Goal: Task Accomplishment & Management: Use online tool/utility

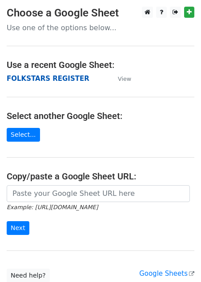
click at [44, 81] on strong "FOLKSTARS REGISTER" at bounding box center [48, 79] width 83 height 8
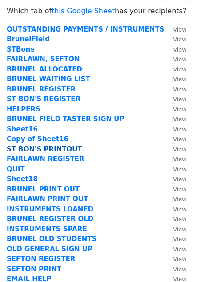
scroll to position [17, 0]
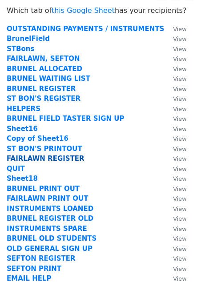
click at [31, 155] on strong "FAIRLAWN REGISTER" at bounding box center [46, 158] width 78 height 8
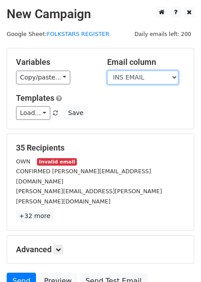
click at [137, 75] on select "INS EMAIL CONDITION VALUE INSTRUMENT TYPE INS DETAILS INSTRUMENT CONTIUNING PP …" at bounding box center [142, 78] width 71 height 14
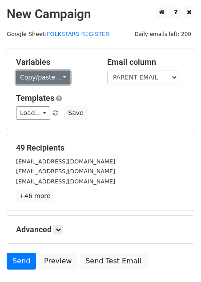
click at [57, 79] on link "Copy/paste..." at bounding box center [43, 78] width 54 height 14
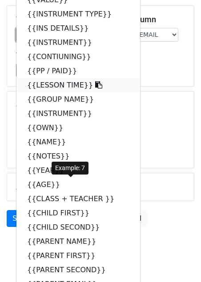
scroll to position [116, 0]
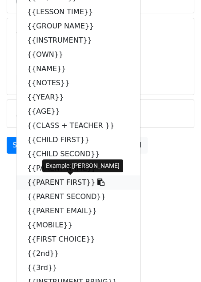
click at [55, 179] on link "{{PARENT FIRST}}" at bounding box center [77, 182] width 123 height 14
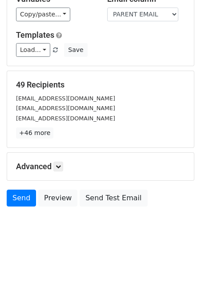
scroll to position [0, 0]
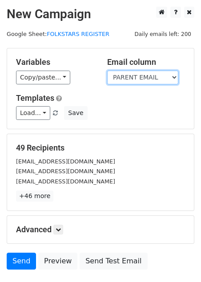
click at [143, 76] on select "INS EMAIL CONDITION VALUE INSTRUMENT TYPE INS DETAILS INSTRUMENT CONTIUNING PP …" at bounding box center [142, 78] width 71 height 14
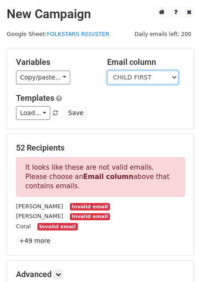
click at [144, 75] on select "INS EMAIL CONDITION VALUE INSTRUMENT TYPE INS DETAILS INSTRUMENT CONTIUNING PP …" at bounding box center [142, 78] width 71 height 14
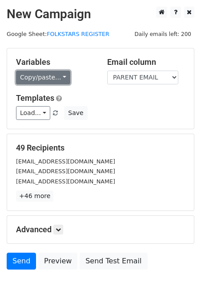
click at [59, 75] on link "Copy/paste..." at bounding box center [43, 78] width 54 height 14
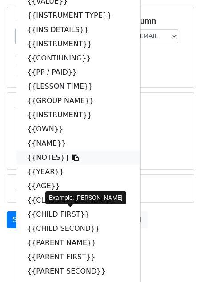
scroll to position [69, 0]
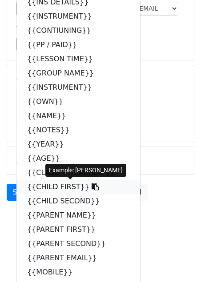
click at [39, 187] on link "{{CHILD FIRST}}" at bounding box center [77, 187] width 123 height 14
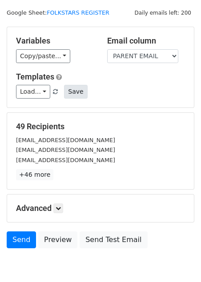
scroll to position [21, 0]
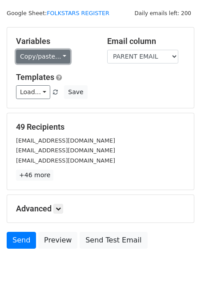
click at [59, 56] on link "Copy/paste..." at bounding box center [43, 57] width 54 height 14
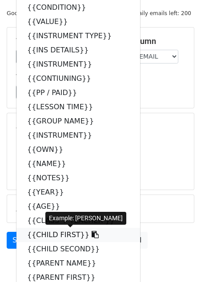
click at [65, 233] on link "{{CHILD FIRST}}" at bounding box center [77, 235] width 123 height 14
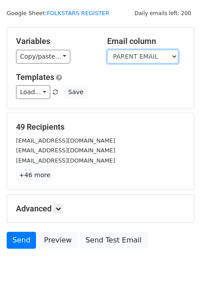
click at [168, 52] on select "INS EMAIL CONDITION VALUE INSTRUMENT TYPE INS DETAILS INSTRUMENT CONTIUNING PP …" at bounding box center [142, 57] width 71 height 14
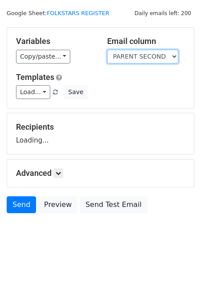
click at [171, 54] on select "INS EMAIL CONDITION VALUE INSTRUMENT TYPE INS DETAILS INSTRUMENT CONTIUNING PP …" at bounding box center [142, 57] width 71 height 14
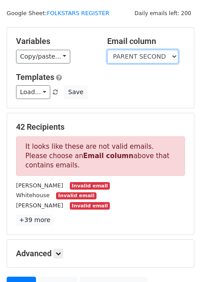
select select "PARENT EMAIL"
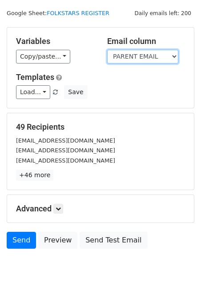
click at [173, 54] on select "INS EMAIL CONDITION VALUE INSTRUMENT TYPE INS DETAILS INSTRUMENT CONTIUNING PP …" at bounding box center [142, 57] width 71 height 14
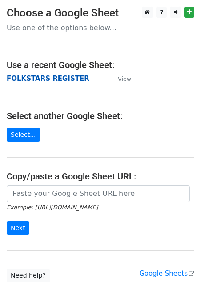
click at [30, 78] on strong "FOLKSTARS REGISTER" at bounding box center [48, 79] width 83 height 8
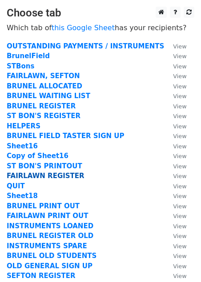
click at [58, 177] on strong "FAIRLAWN REGISTER" at bounding box center [46, 176] width 78 height 8
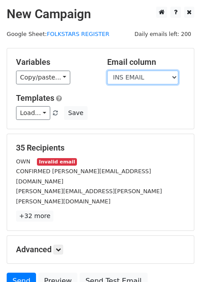
click at [136, 79] on select "INS EMAIL CONDITION VALUE INSTRUMENT TYPE INS DETAILS INSTRUMENT CONTIUNING PP …" at bounding box center [142, 78] width 71 height 14
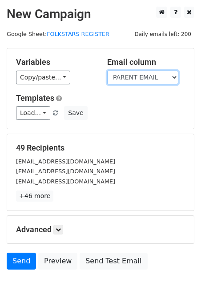
click at [143, 80] on select "INS EMAIL CONDITION VALUE INSTRUMENT TYPE INS DETAILS INSTRUMENT CONTIUNING PP …" at bounding box center [142, 78] width 71 height 14
select select "SENT"
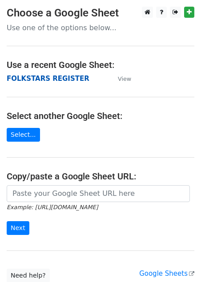
click at [50, 77] on strong "FOLKSTARS REGISTER" at bounding box center [48, 79] width 83 height 8
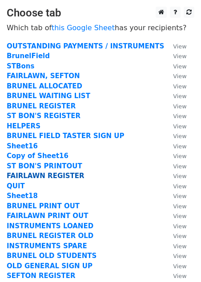
click at [43, 175] on strong "FAIRLAWN REGISTER" at bounding box center [46, 176] width 78 height 8
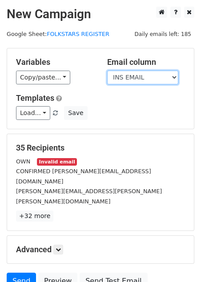
click at [138, 76] on select "INS EMAIL CONDITION VALUE INSTRUMENT TYPE INS DETAILS INSTRUMENT CONTIUNING PP …" at bounding box center [142, 78] width 71 height 14
select select "SENT"
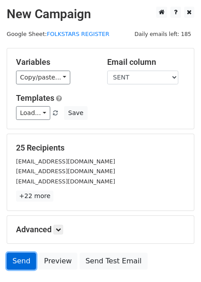
click at [19, 258] on link "Send" at bounding box center [21, 261] width 29 height 17
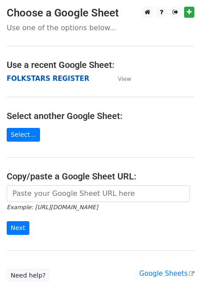
click at [44, 81] on strong "FOLKSTARS REGISTER" at bounding box center [48, 79] width 83 height 8
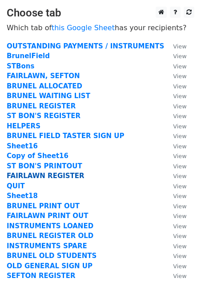
click at [41, 175] on strong "FAIRLAWN REGISTER" at bounding box center [46, 176] width 78 height 8
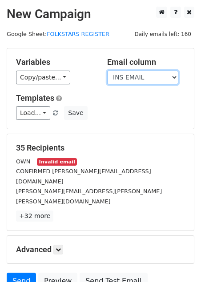
click at [145, 74] on select "INS EMAIL CONDITION VALUE INSTRUMENT TYPE INS DETAILS INSTRUMENT CONTIUNING PP …" at bounding box center [142, 78] width 71 height 14
select select "SENT"
